Goal: Find specific page/section: Find specific page/section

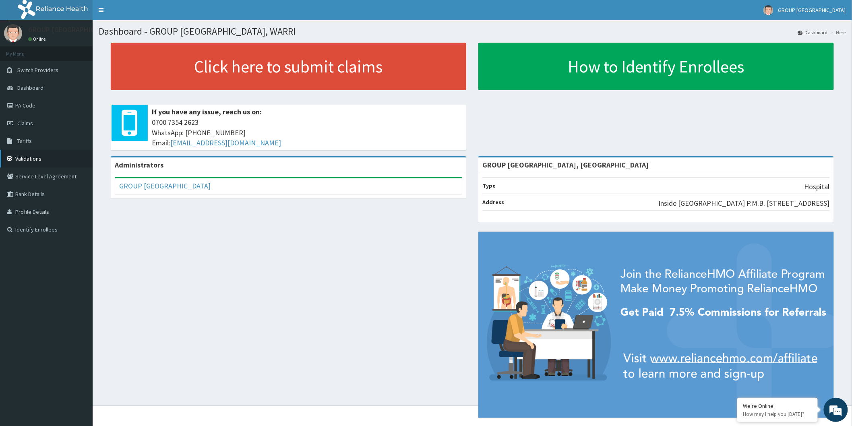
click at [33, 160] on link "Validations" at bounding box center [46, 159] width 93 height 18
click at [29, 159] on link "Validations" at bounding box center [46, 159] width 93 height 18
click at [30, 159] on link "Validations" at bounding box center [46, 159] width 93 height 18
